Goal: Book appointment/travel/reservation

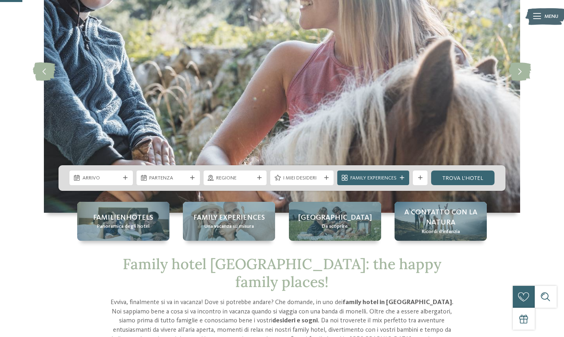
scroll to position [122, 0]
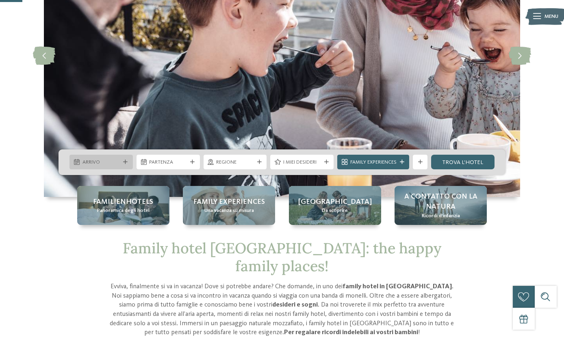
click at [128, 160] on div at bounding box center [125, 162] width 7 height 4
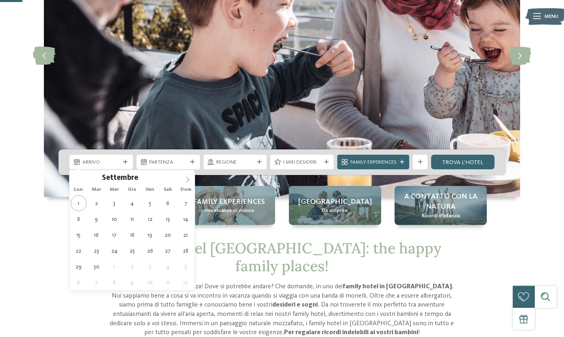
click at [189, 177] on icon at bounding box center [188, 180] width 6 height 6
type div "[DATE]"
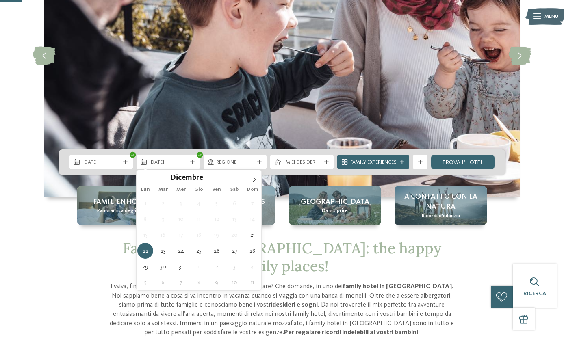
type div "[DATE]"
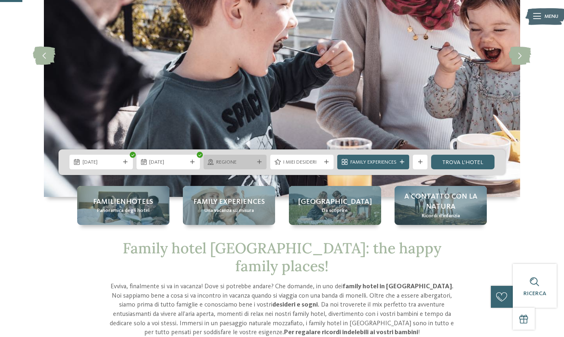
click at [258, 158] on div "Regione" at bounding box center [235, 162] width 63 height 15
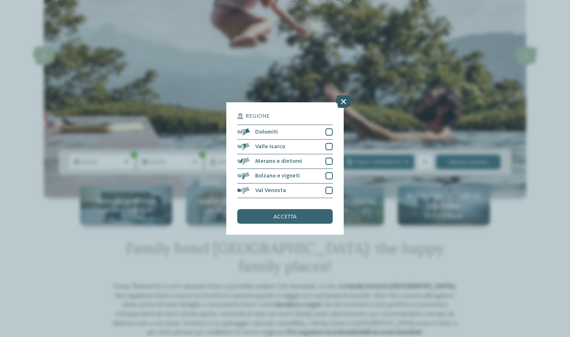
click at [340, 100] on icon at bounding box center [344, 101] width 16 height 13
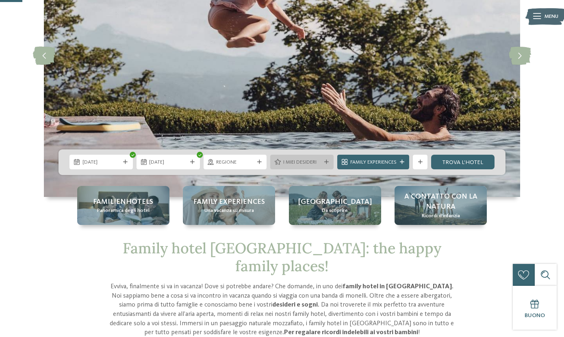
click at [325, 162] on icon at bounding box center [326, 162] width 4 height 4
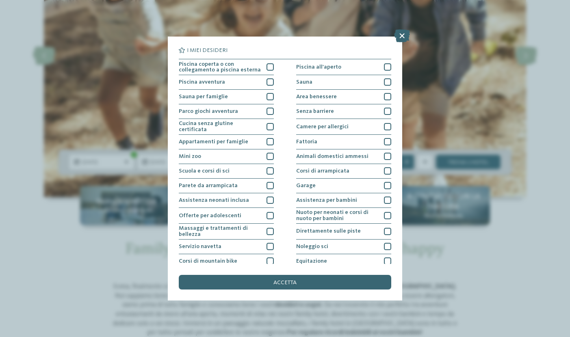
click at [503, 254] on div "I miei desideri Piscina coperta o con collegamento a piscina esterna Piscina al…" at bounding box center [285, 168] width 570 height 337
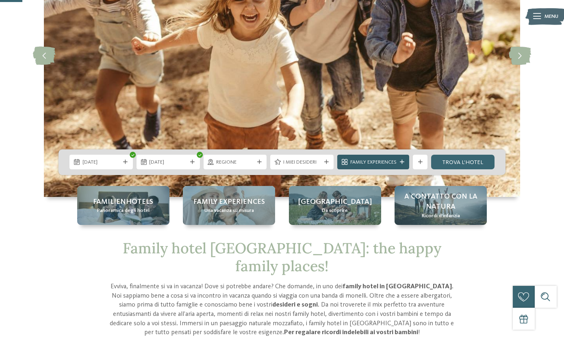
click at [403, 163] on icon at bounding box center [402, 162] width 4 height 4
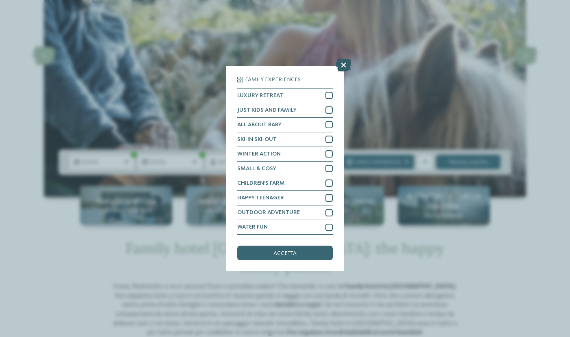
click at [349, 62] on icon at bounding box center [344, 65] width 16 height 13
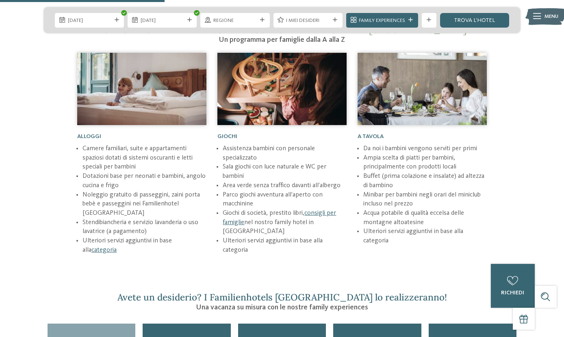
scroll to position [935, 0]
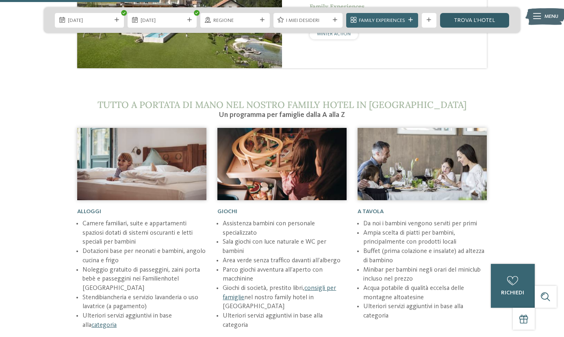
click at [485, 17] on link "trova l’hotel" at bounding box center [474, 20] width 69 height 15
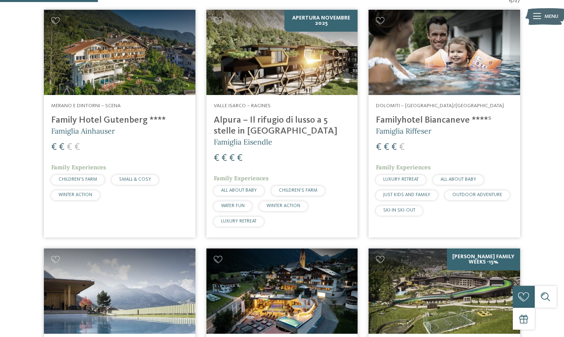
scroll to position [276, 0]
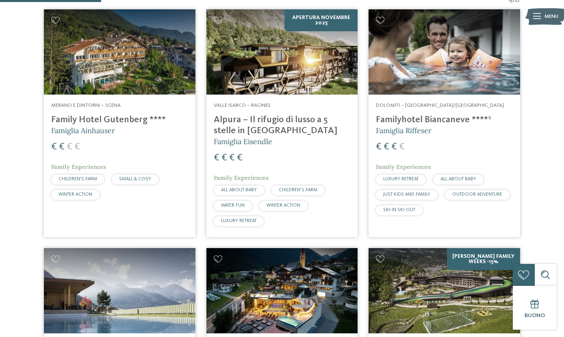
click at [445, 137] on div "Dolomiti – Selva/Val Gardena Familyhotel Biancaneve ****ˢ Famiglia Riffeser € €…" at bounding box center [445, 161] width 152 height 132
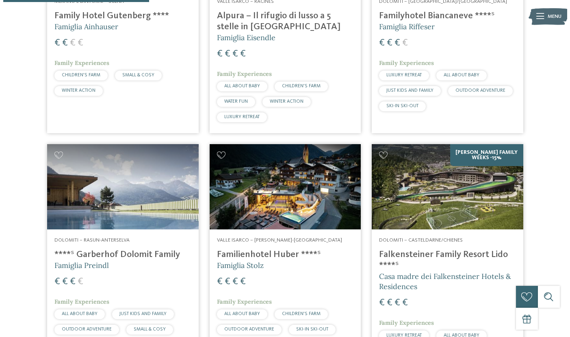
scroll to position [398, 0]
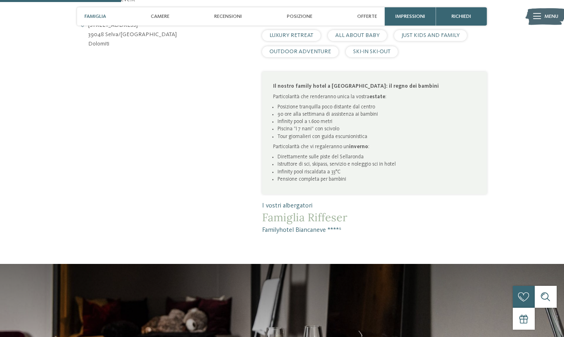
scroll to position [366, 0]
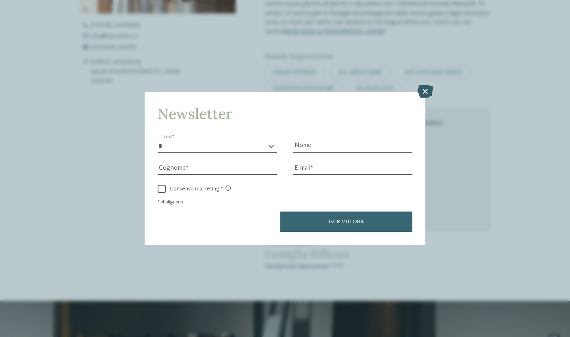
click at [427, 89] on icon at bounding box center [425, 91] width 16 height 13
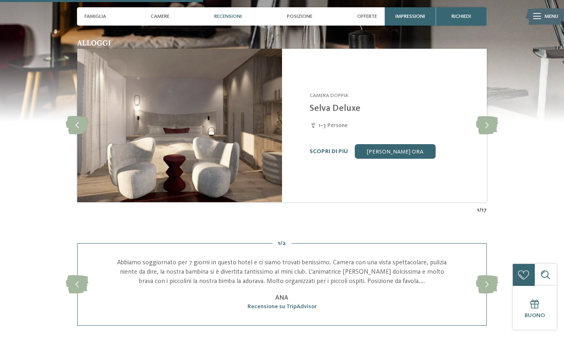
scroll to position [731, 0]
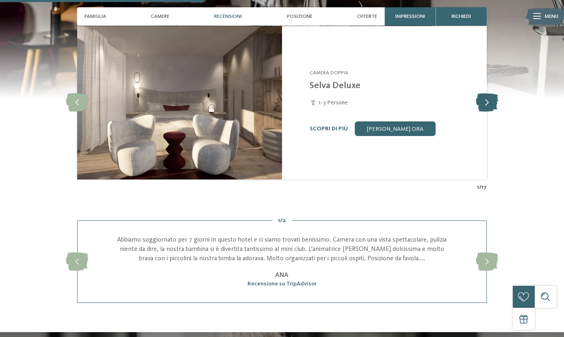
click at [484, 98] on icon at bounding box center [487, 103] width 22 height 18
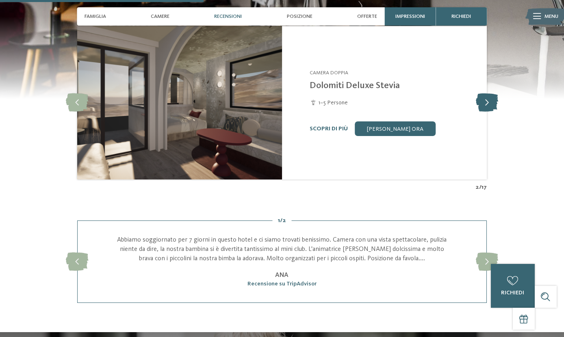
click at [484, 98] on icon at bounding box center [487, 103] width 22 height 18
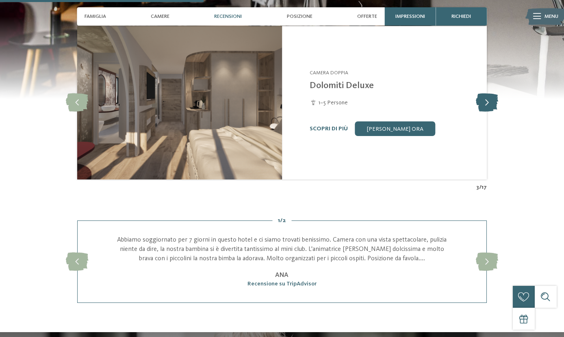
click at [484, 98] on icon at bounding box center [487, 103] width 22 height 18
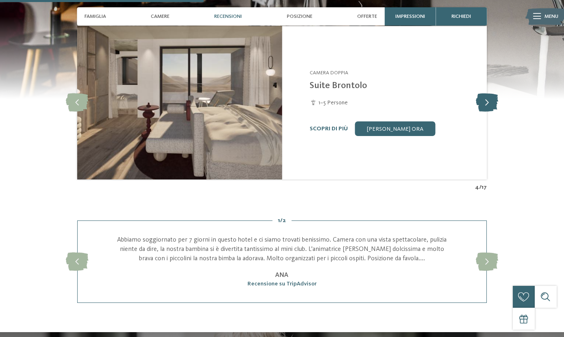
click at [484, 98] on icon at bounding box center [487, 103] width 22 height 18
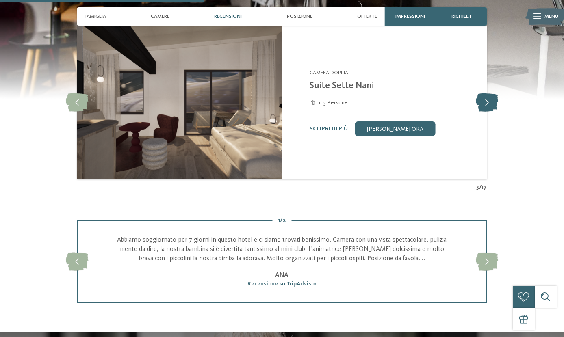
click at [484, 98] on icon at bounding box center [487, 103] width 22 height 18
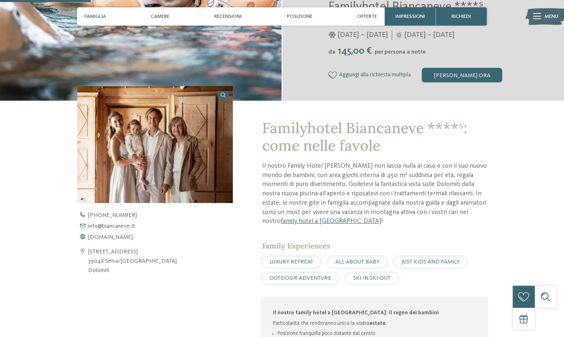
scroll to position [41, 0]
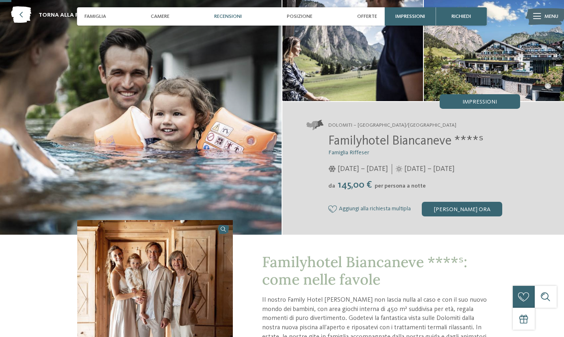
click at [224, 20] on div "Recensioni" at bounding box center [227, 16] width 35 height 18
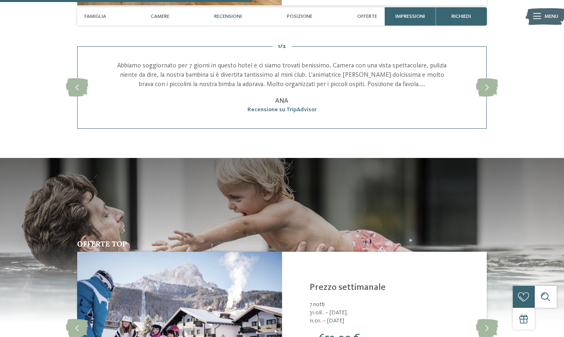
scroll to position [907, 0]
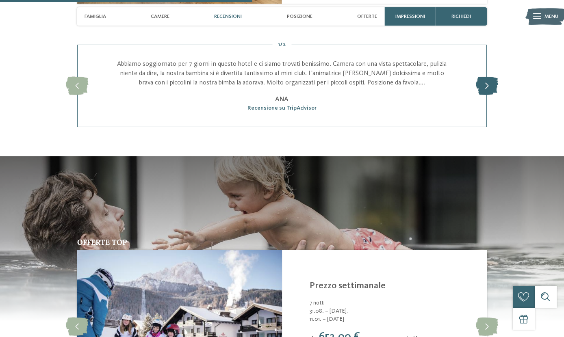
click at [480, 83] on icon at bounding box center [487, 86] width 22 height 18
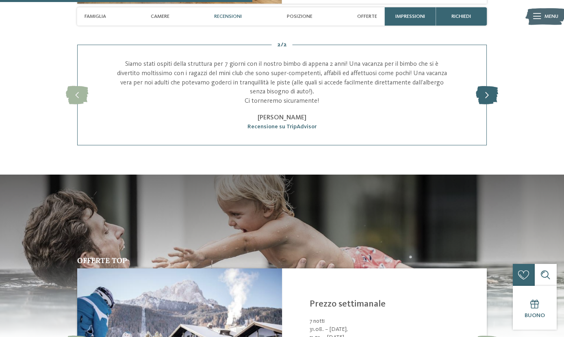
click at [480, 83] on div "slide 4 of 2 Abbiamo soggiornato per 7 giorni in questo hotel e ci siamo trovat…" at bounding box center [282, 95] width 410 height 101
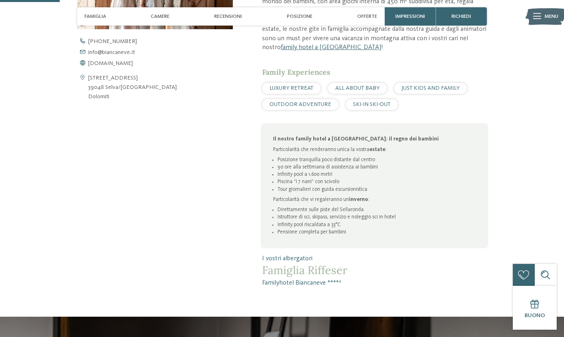
scroll to position [217, 0]
